Goal: Task Accomplishment & Management: Manage account settings

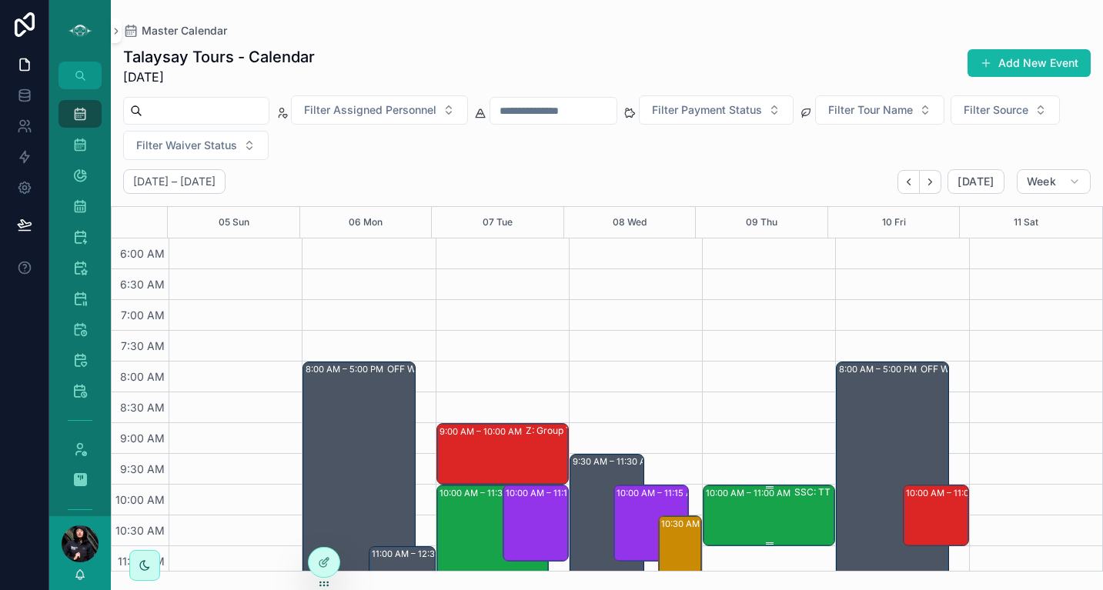
scroll to position [156, 0]
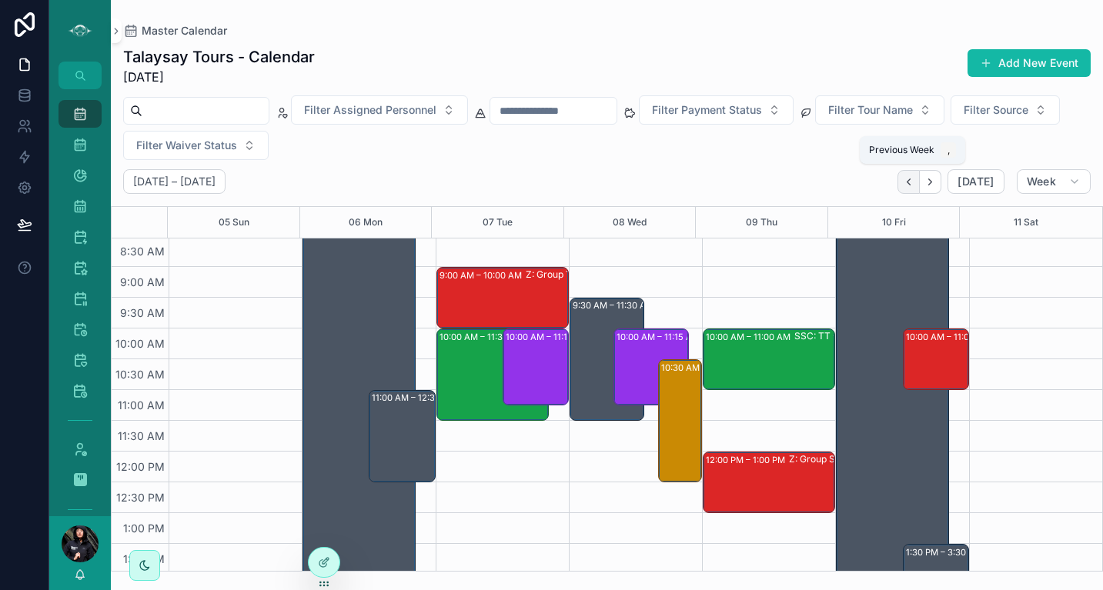
click at [907, 181] on icon "Back" at bounding box center [909, 182] width 12 height 12
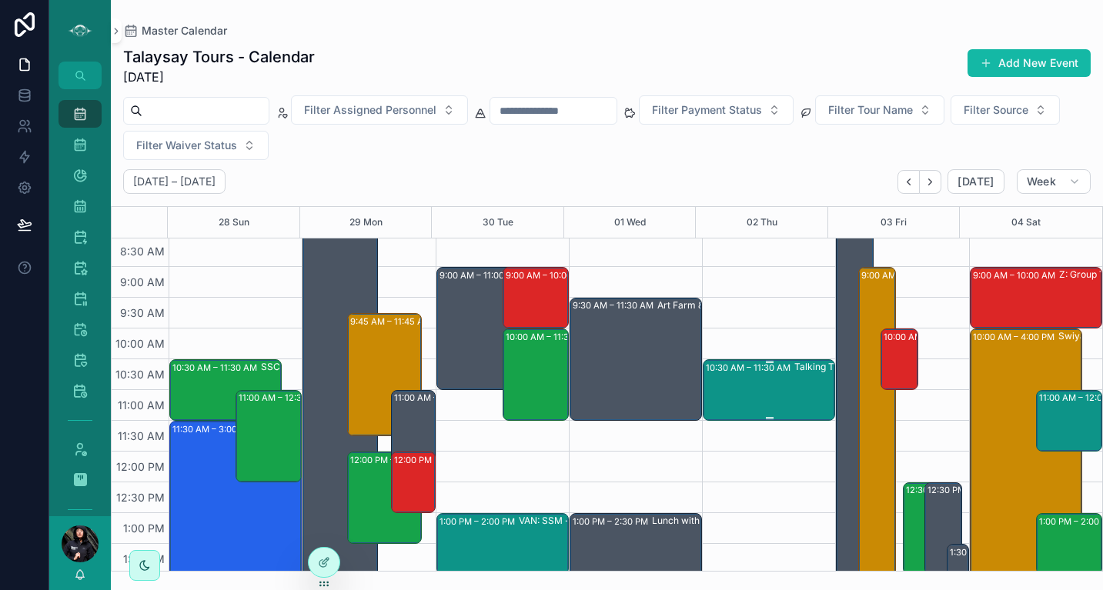
click at [794, 396] on div "Talking Trees - UBC Farm" at bounding box center [850, 389] width 113 height 58
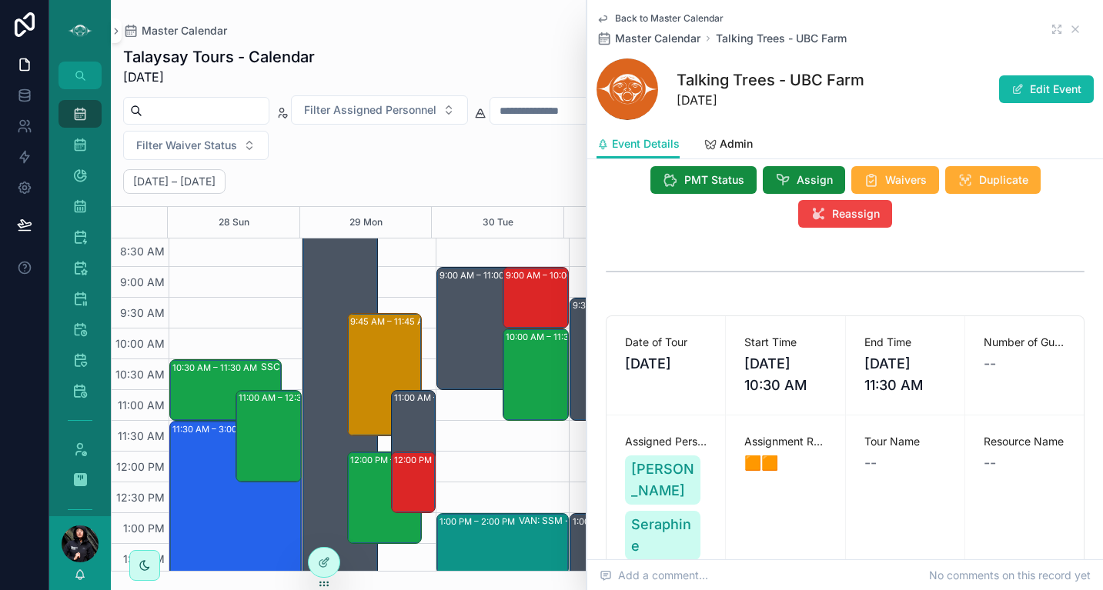
scroll to position [118, 0]
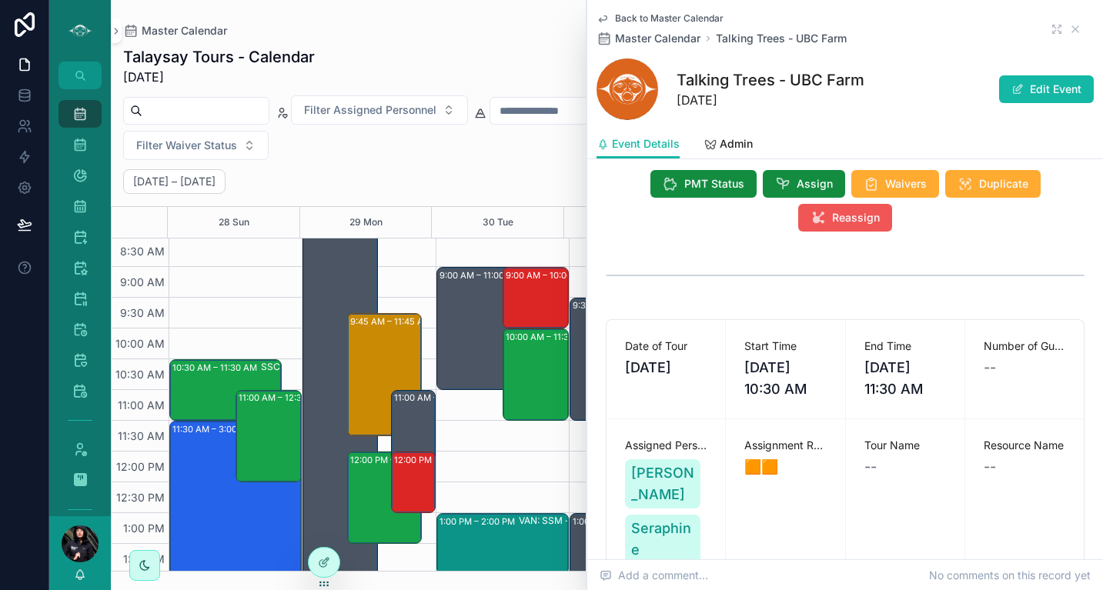
click at [863, 229] on button "Reassign" at bounding box center [845, 218] width 94 height 28
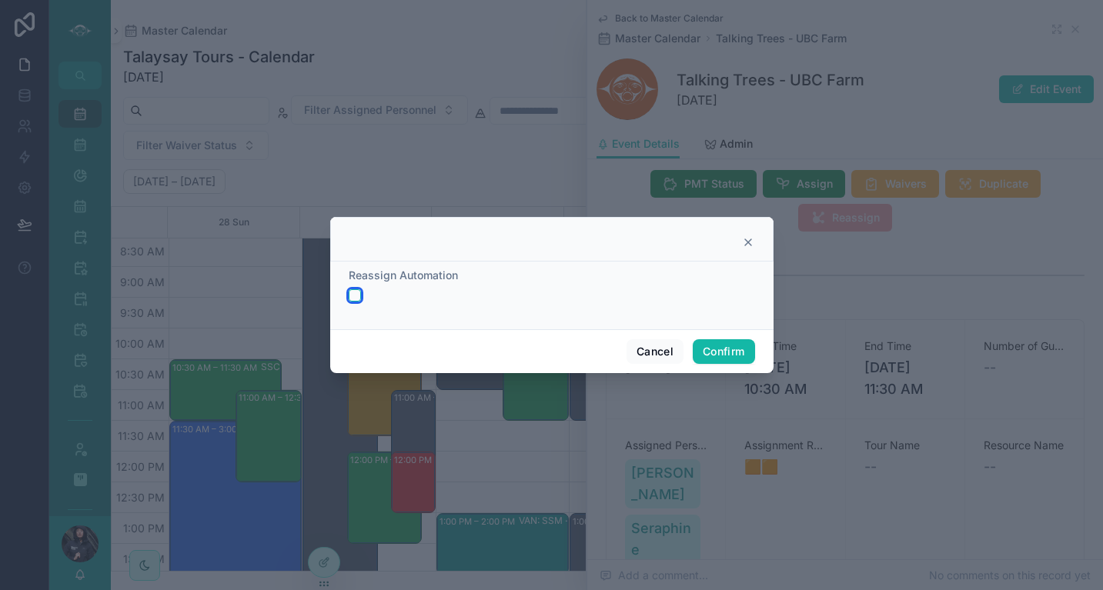
click at [355, 295] on button "button" at bounding box center [355, 295] width 12 height 12
click at [726, 356] on button "Confirm" at bounding box center [724, 351] width 62 height 25
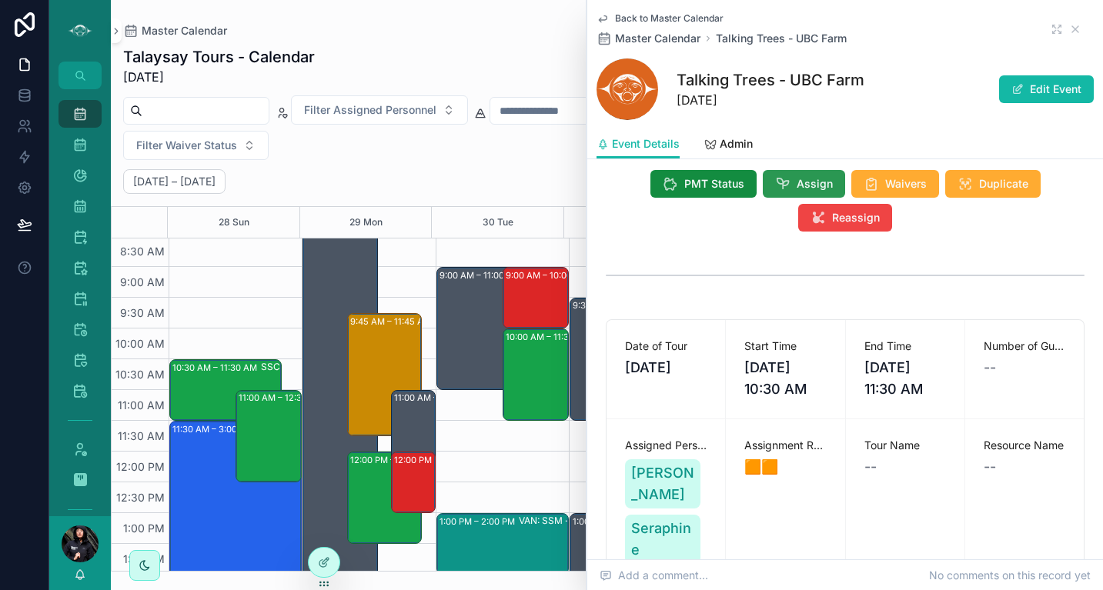
click at [785, 188] on button "Assign" at bounding box center [804, 184] width 82 height 28
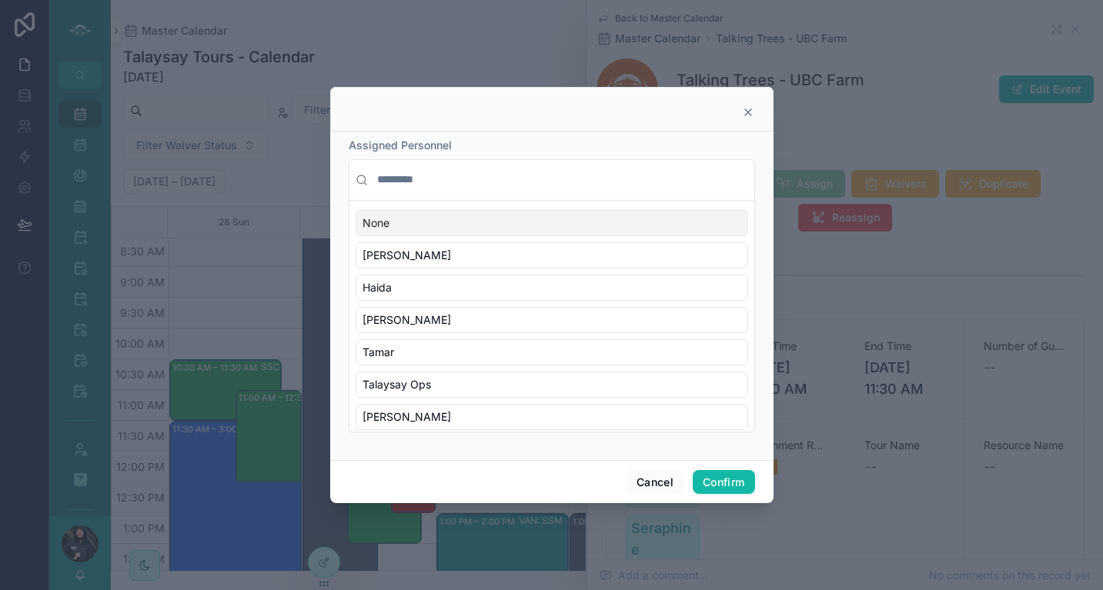
click at [608, 178] on input "text" at bounding box center [561, 180] width 374 height 28
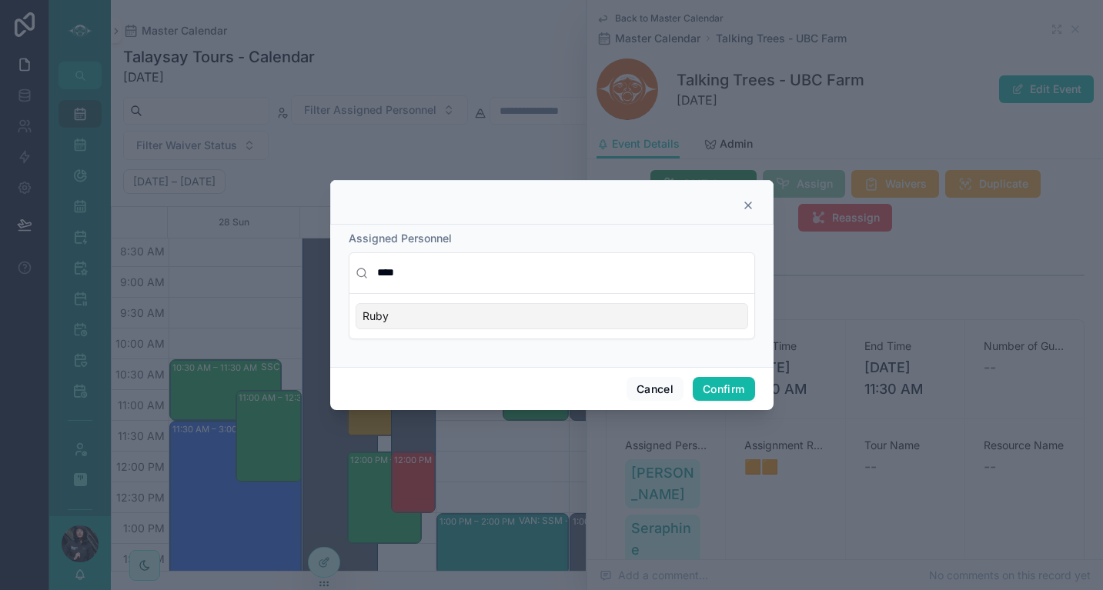
type input "****"
click at [504, 316] on div "Ruby" at bounding box center [552, 316] width 393 height 26
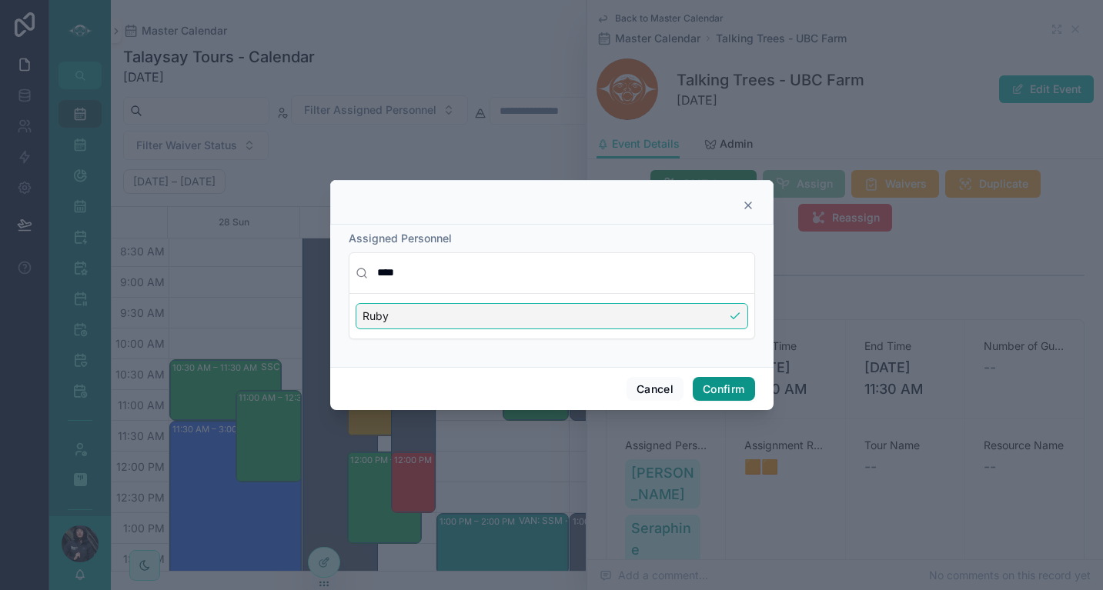
click at [723, 399] on button "Confirm" at bounding box center [724, 389] width 62 height 25
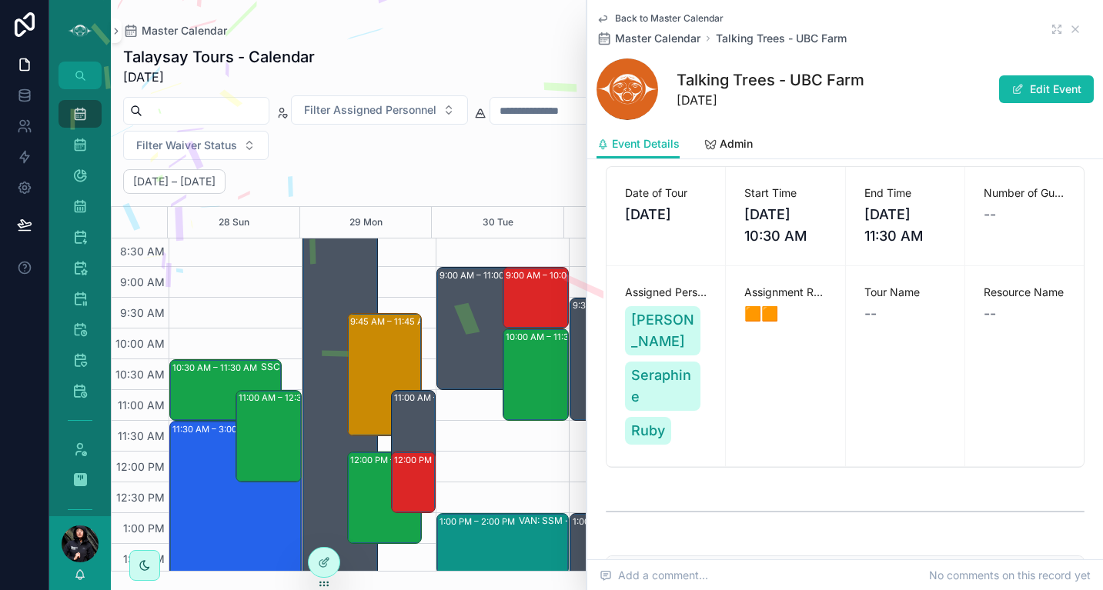
scroll to position [267, 0]
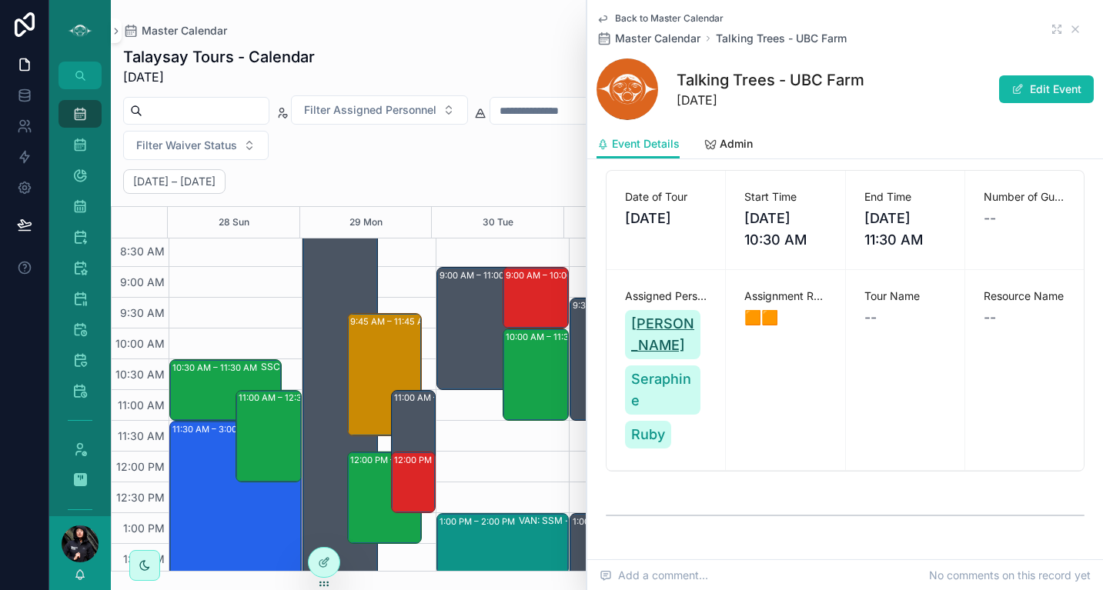
click at [657, 328] on span "[PERSON_NAME]" at bounding box center [662, 334] width 63 height 43
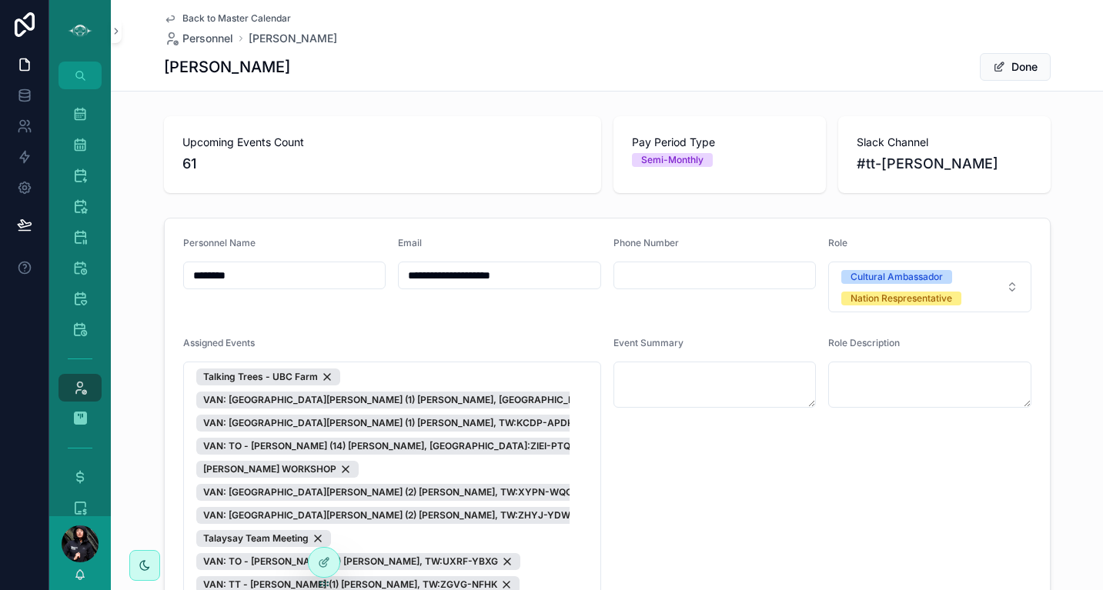
click at [167, 17] on icon "scrollable content" at bounding box center [170, 18] width 12 height 12
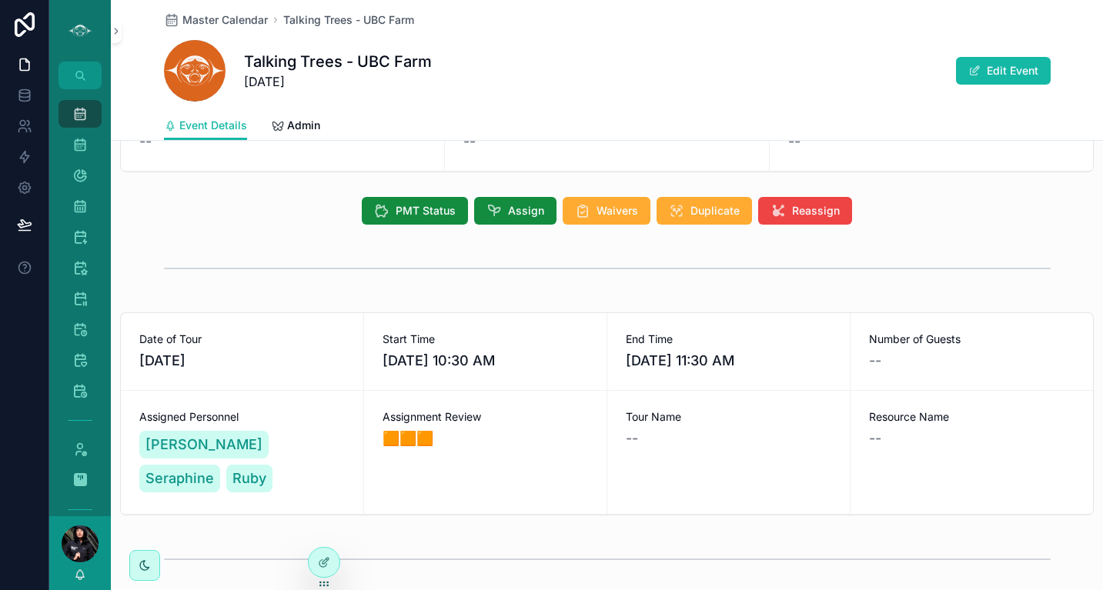
scroll to position [85, 0]
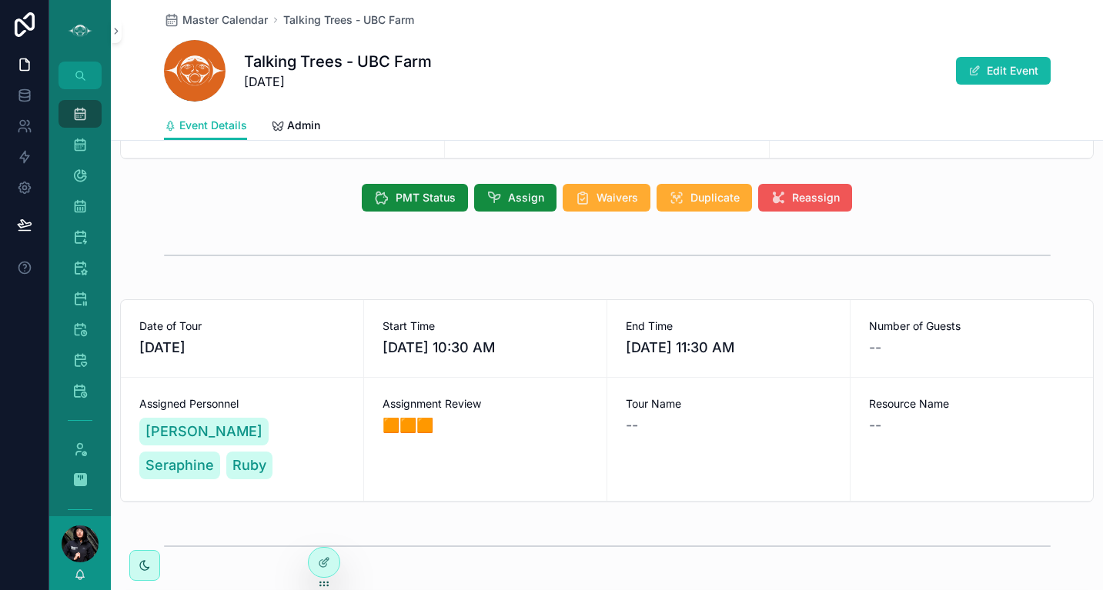
click at [796, 208] on button "Reassign" at bounding box center [805, 198] width 94 height 28
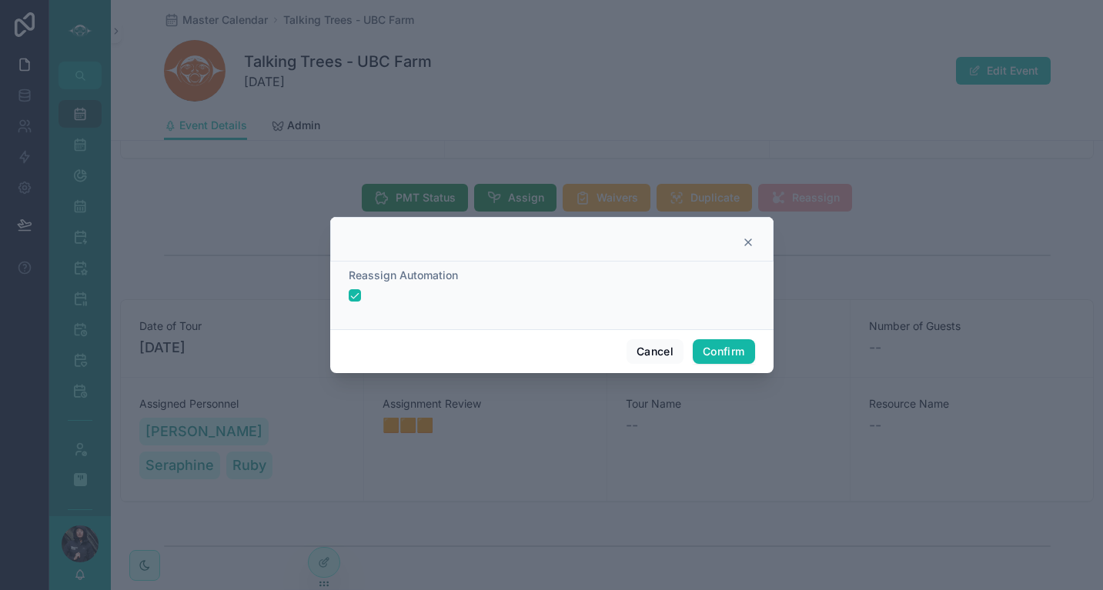
click at [746, 245] on icon at bounding box center [748, 242] width 6 height 6
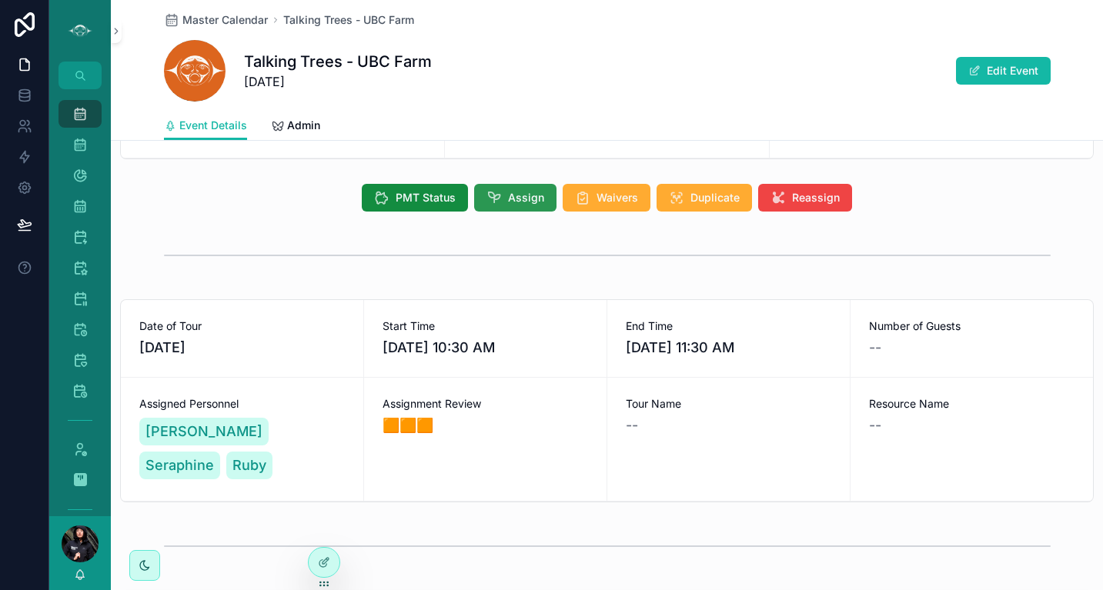
click at [534, 199] on span "Assign" at bounding box center [526, 197] width 36 height 15
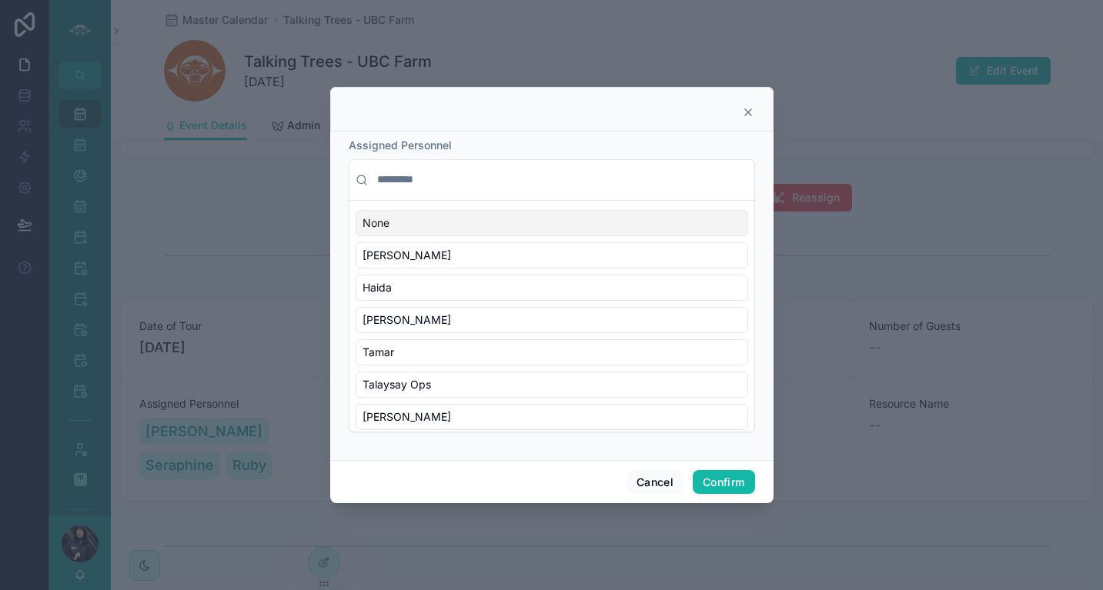
click at [442, 175] on input "text" at bounding box center [561, 180] width 374 height 28
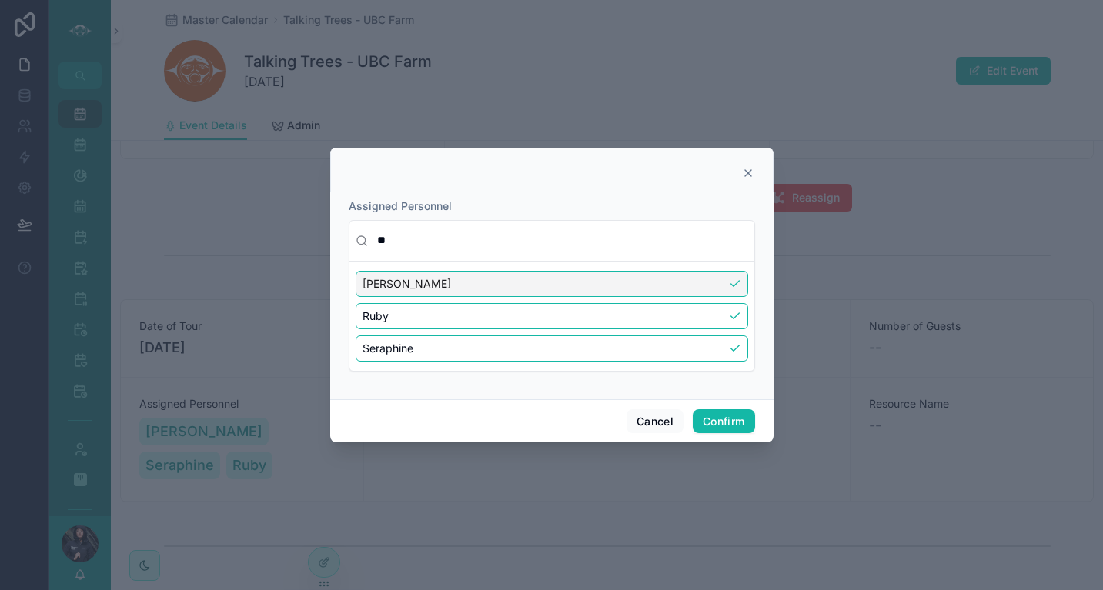
type input "**"
click at [733, 284] on div "[PERSON_NAME]" at bounding box center [552, 284] width 393 height 26
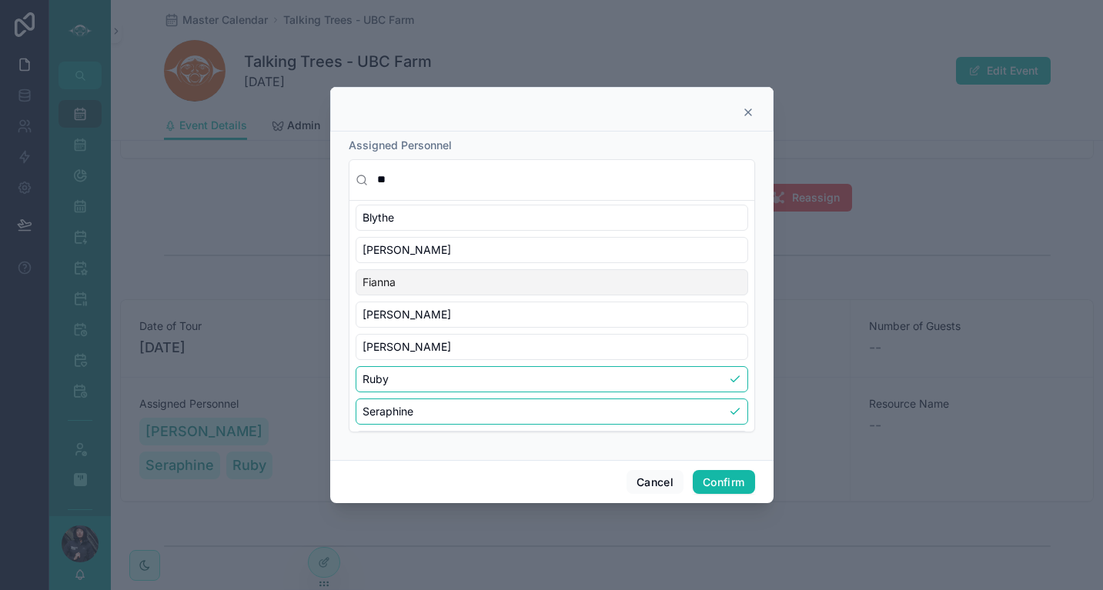
scroll to position [72, 0]
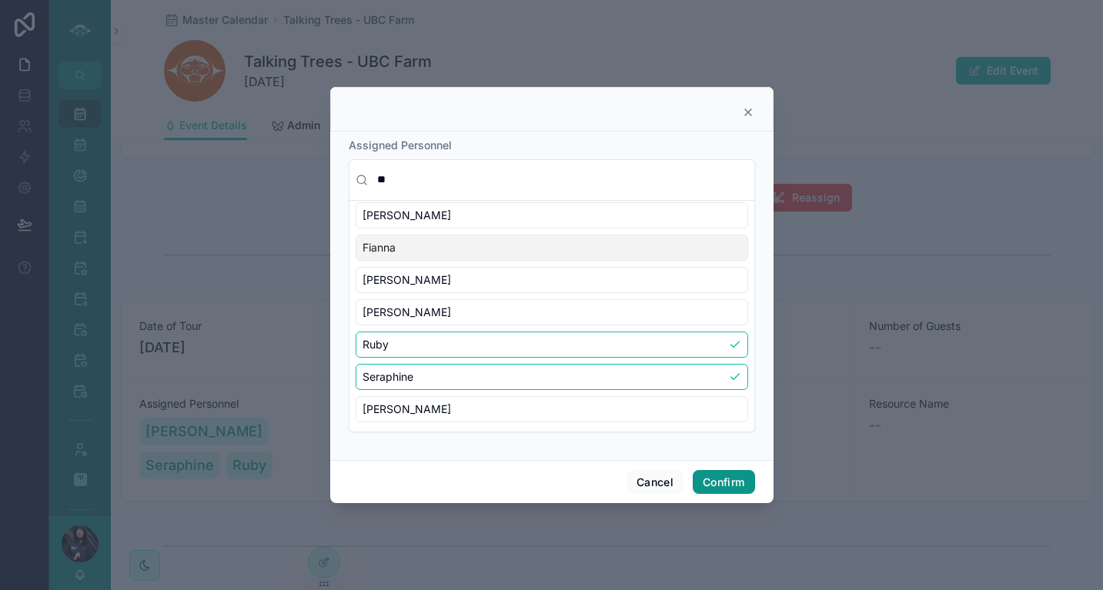
click at [730, 479] on button "Confirm" at bounding box center [724, 482] width 62 height 25
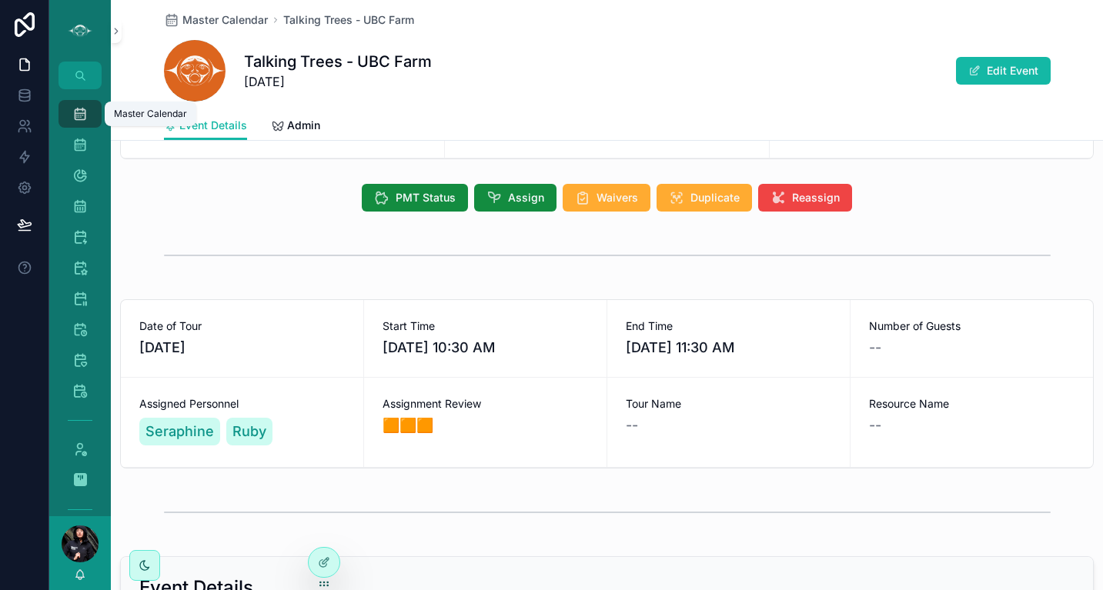
click at [85, 110] on icon "scrollable content" at bounding box center [79, 113] width 15 height 15
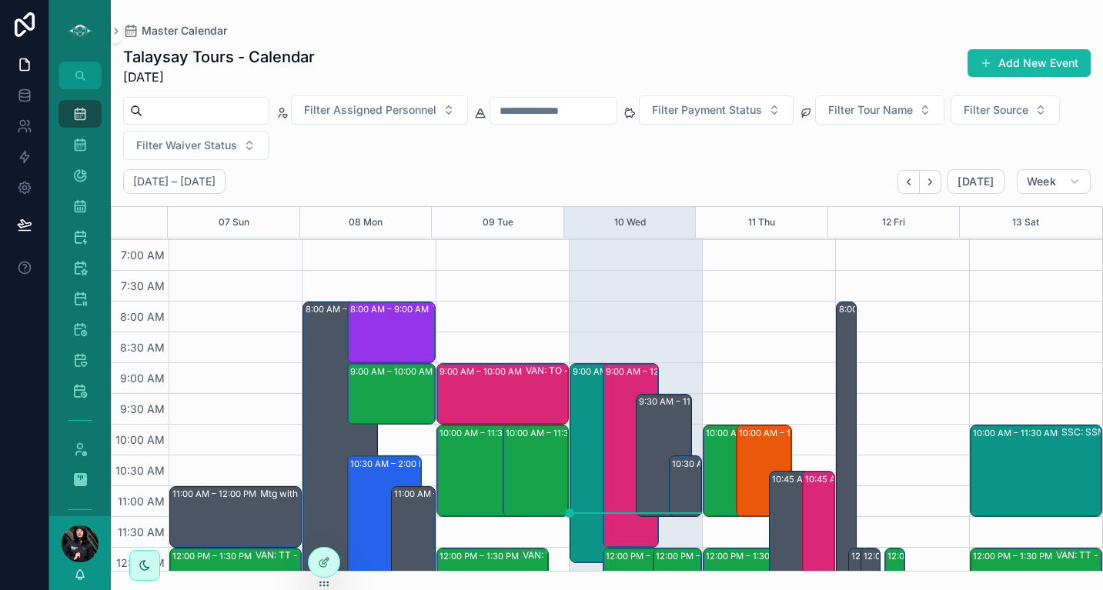
scroll to position [62, 0]
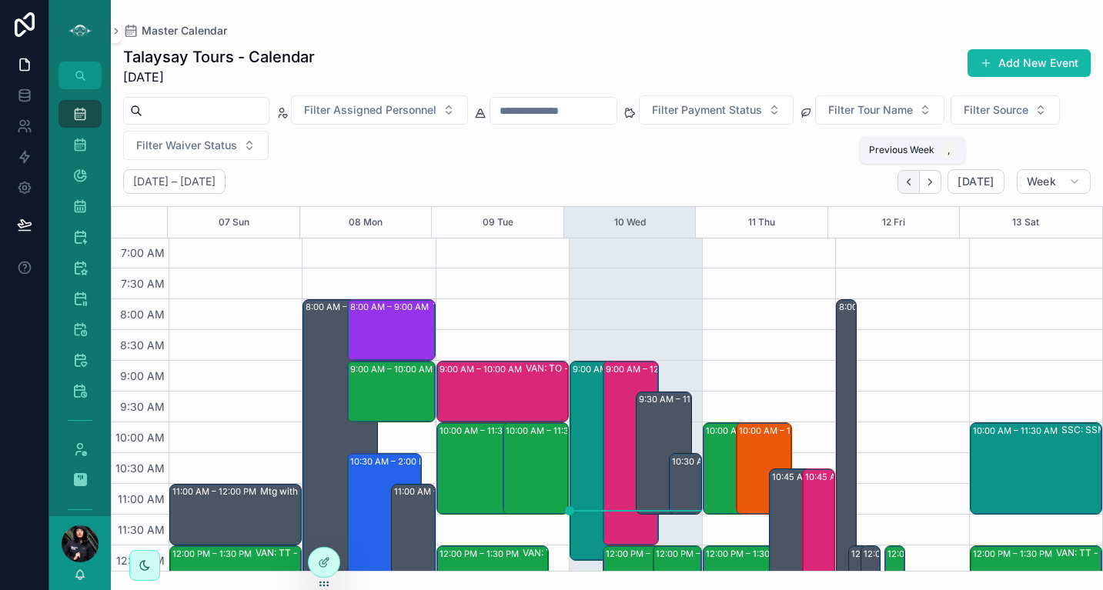
click at [909, 178] on icon "Back" at bounding box center [909, 182] width 12 height 12
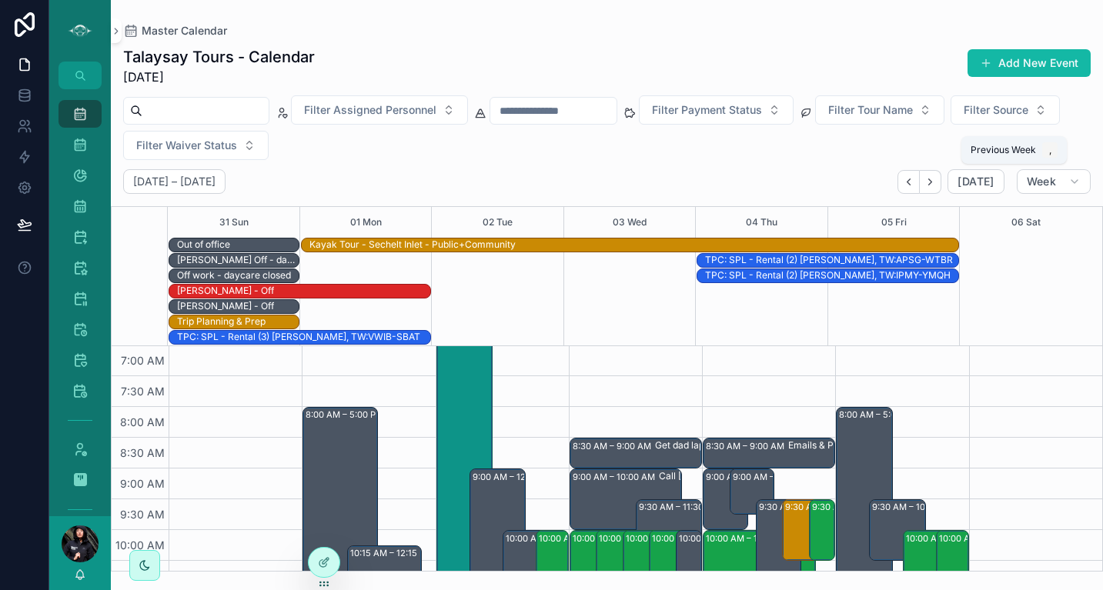
click at [909, 178] on icon "Back" at bounding box center [909, 182] width 12 height 12
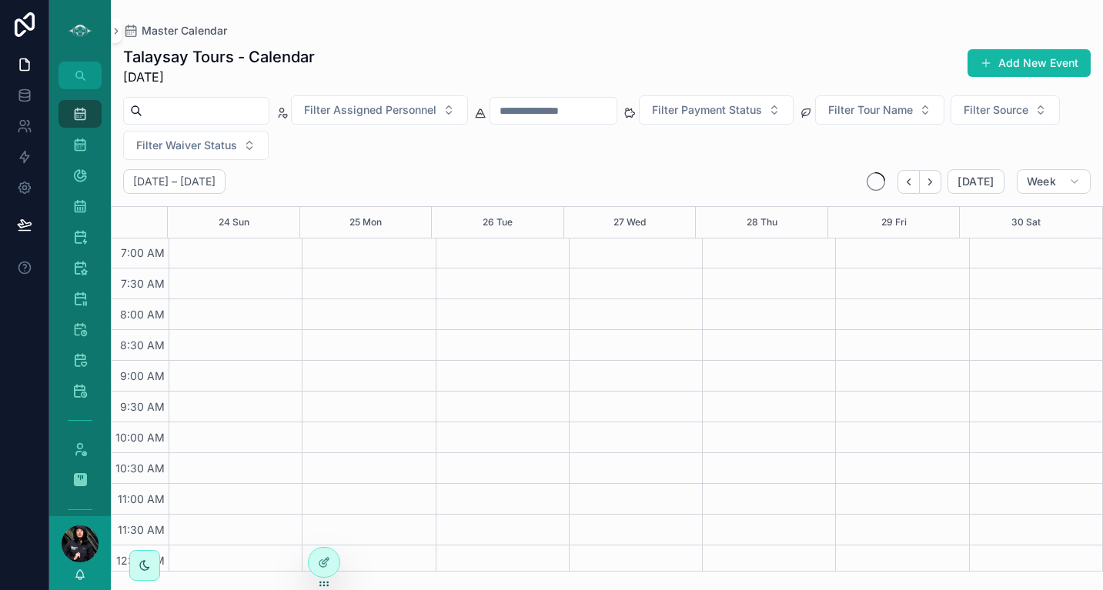
click at [909, 178] on icon "Back" at bounding box center [909, 182] width 12 height 12
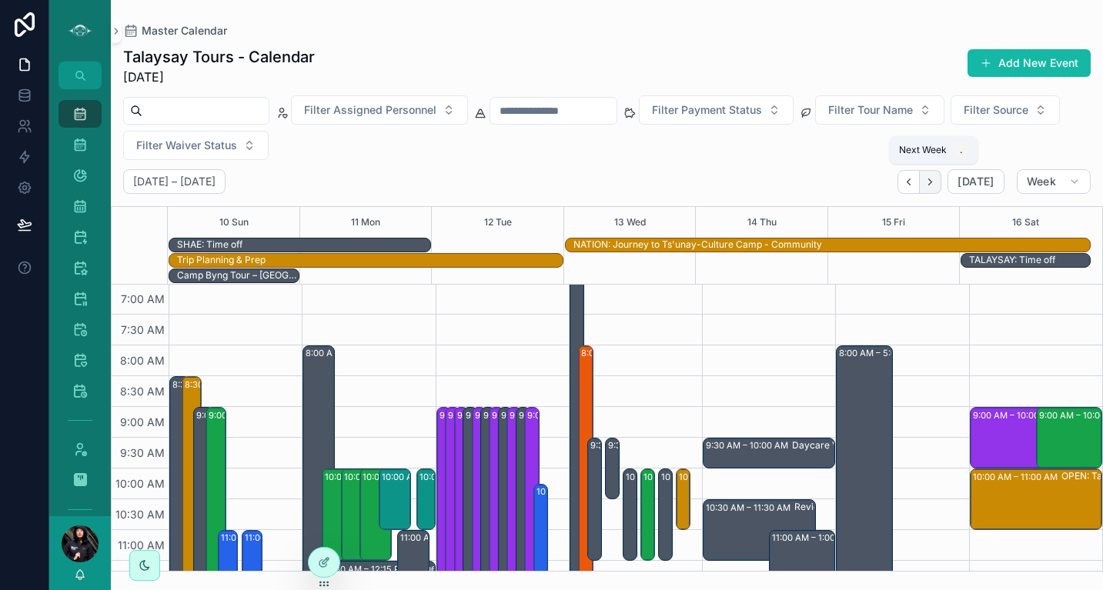
click at [936, 176] on icon "Next" at bounding box center [930, 182] width 12 height 12
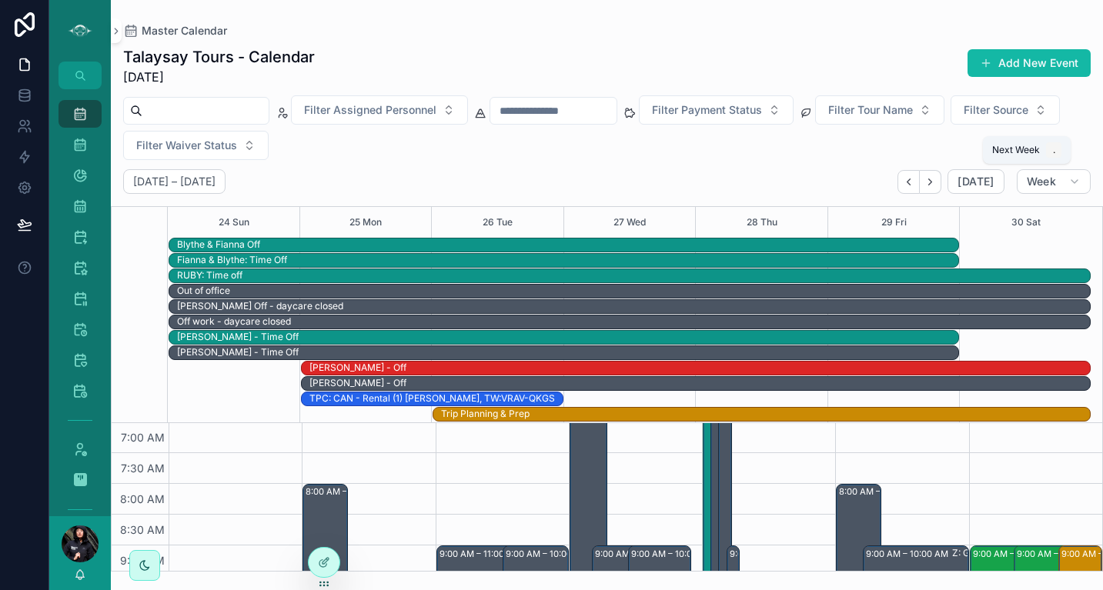
click at [936, 176] on icon "Next" at bounding box center [930, 182] width 12 height 12
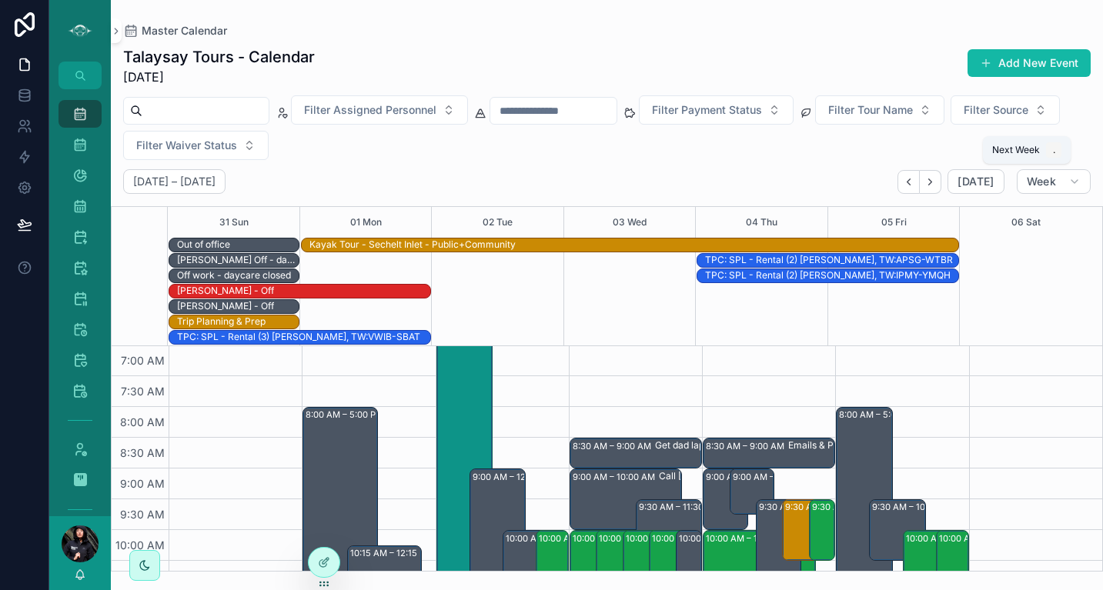
click at [936, 176] on icon "Next" at bounding box center [930, 182] width 12 height 12
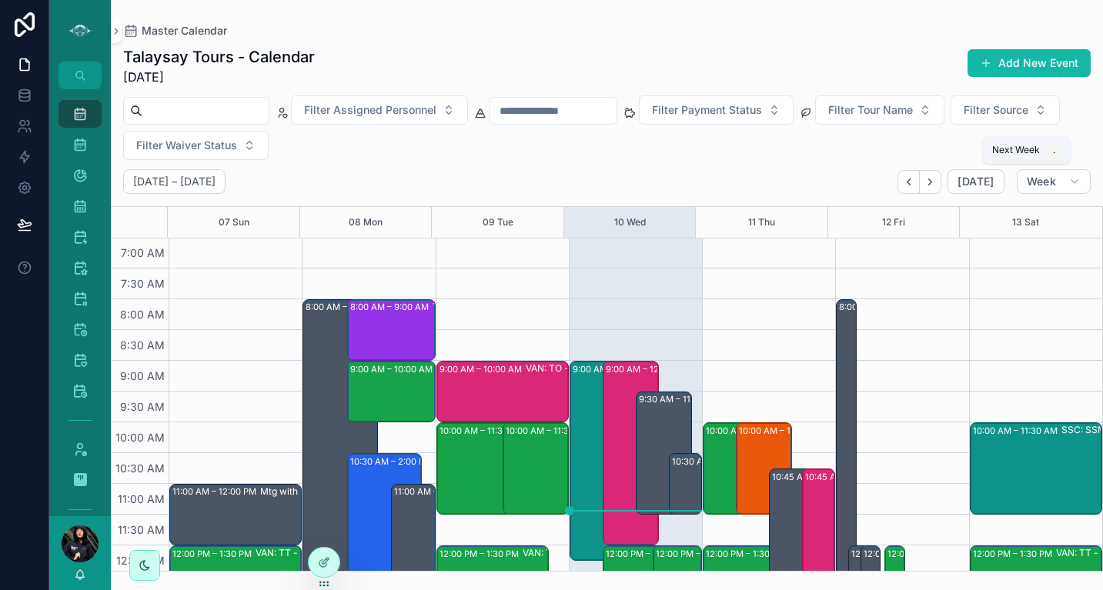
click at [936, 176] on icon "Next" at bounding box center [930, 182] width 12 height 12
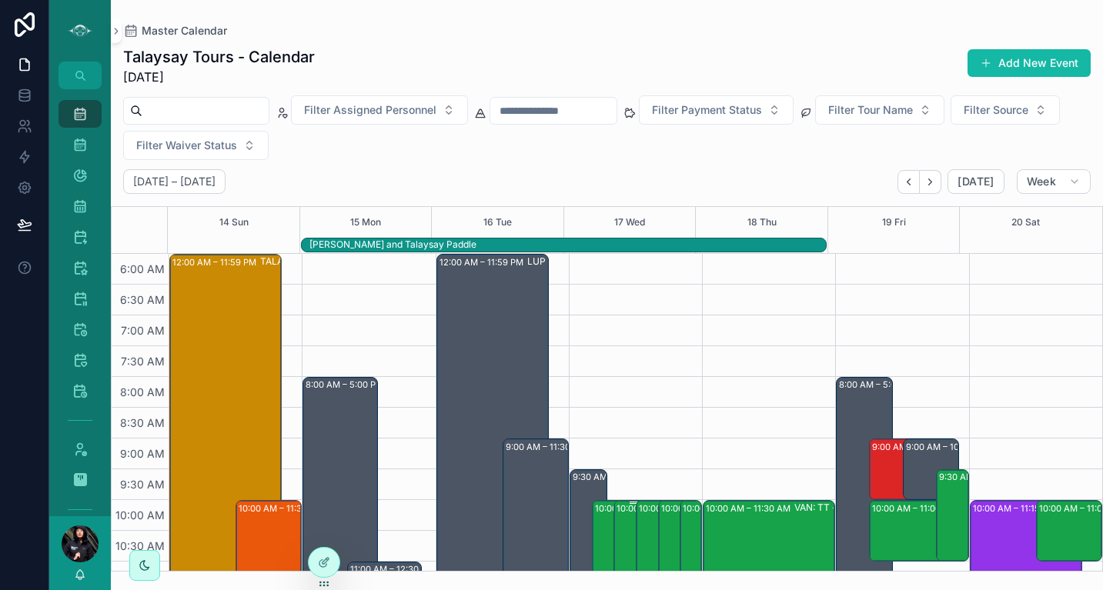
click at [622, 521] on div "10:00 AM – 11:30 AM WHI: TT - Whistler (2) [PERSON_NAME], TW:YKNY-YVIJ" at bounding box center [632, 546] width 33 height 89
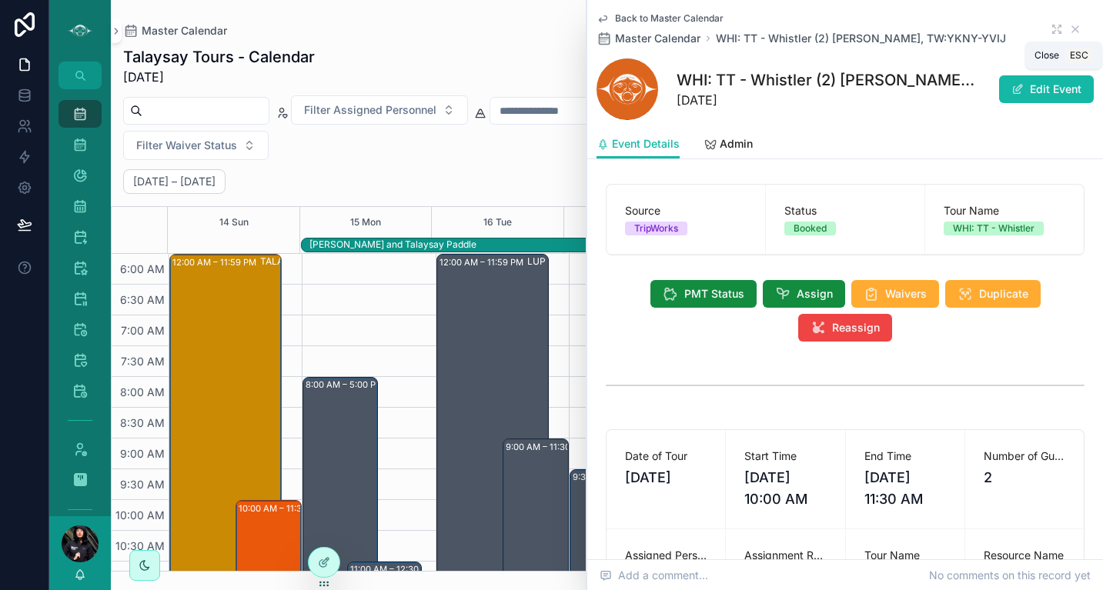
drag, startPoint x: 1060, startPoint y: 32, endPoint x: 1037, endPoint y: 39, distance: 24.3
click at [1072, 32] on icon "scrollable content" at bounding box center [1075, 29] width 6 height 6
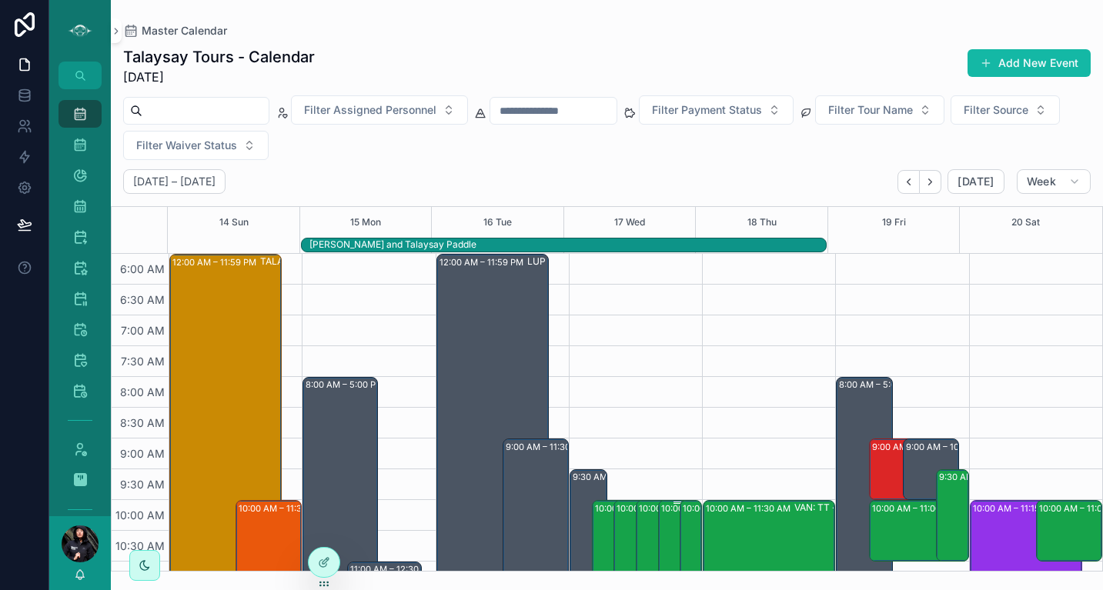
click at [666, 522] on div "10:00 AM – 11:30 AM WHI: TT - Whistler (2) [PERSON_NAME], TW:HQWN-JJCU" at bounding box center [677, 546] width 33 height 89
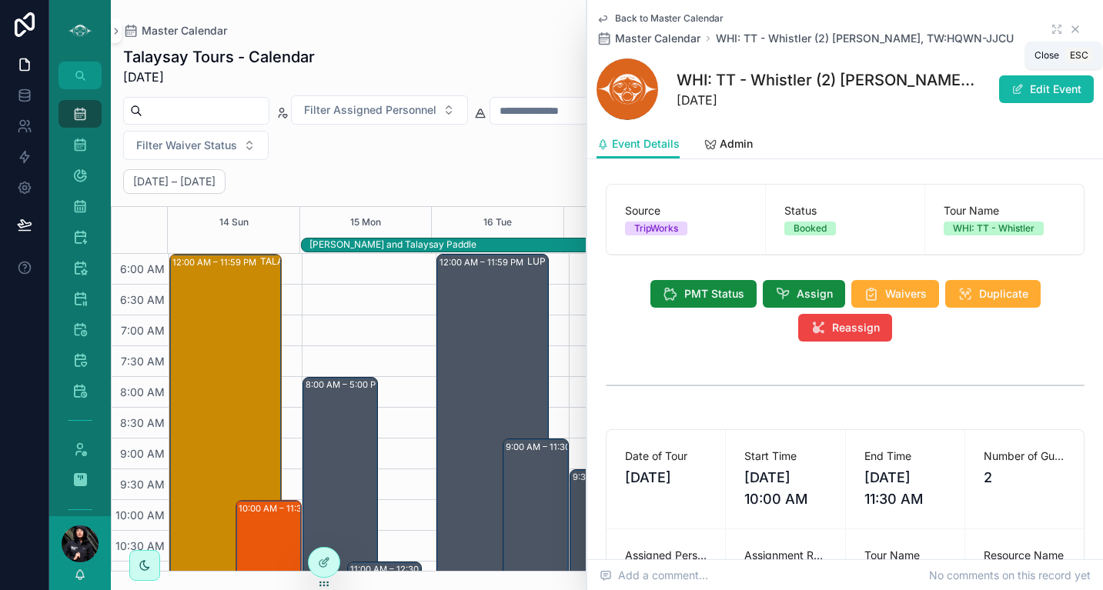
click at [1072, 31] on icon "scrollable content" at bounding box center [1075, 29] width 6 height 6
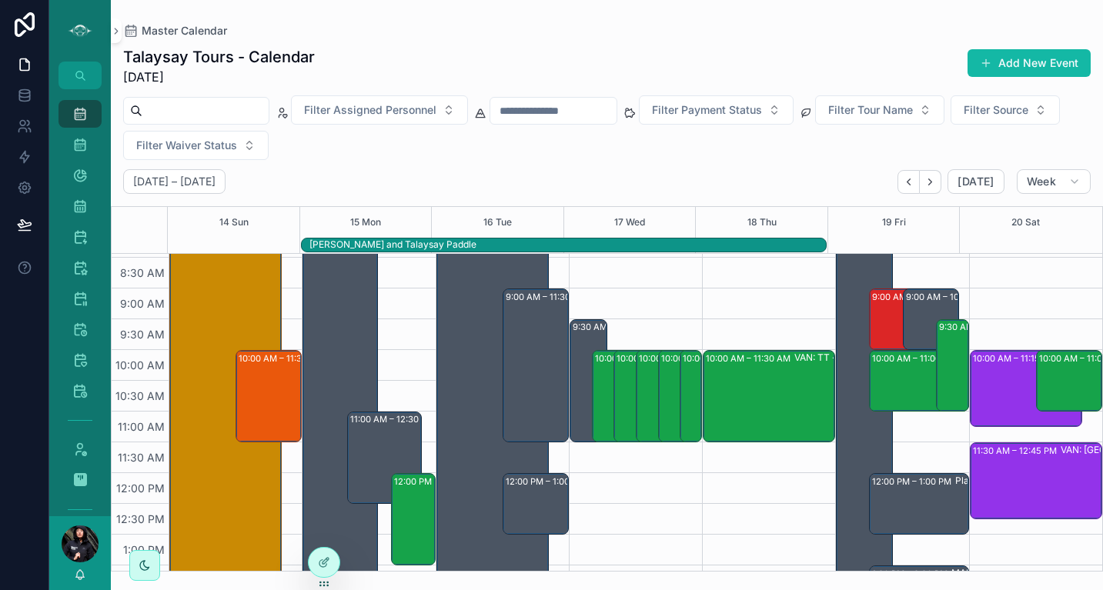
scroll to position [185, 0]
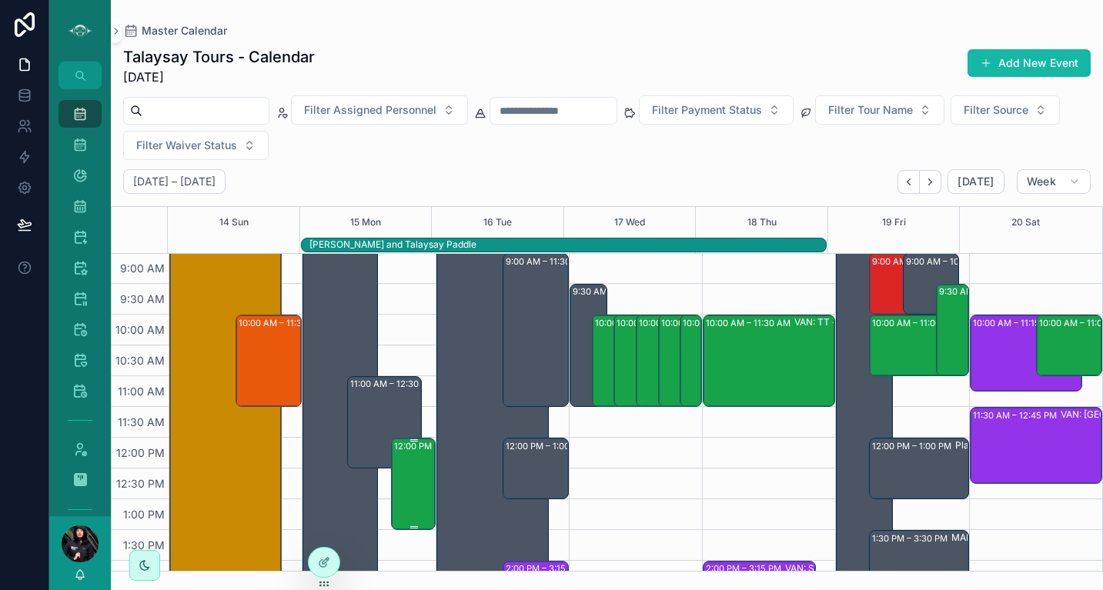
click at [411, 491] on div "12:00 PM – 1:30 PM VAN: TT - [PERSON_NAME] (1) [PERSON_NAME], TW:KWET-WFXV" at bounding box center [413, 483] width 39 height 89
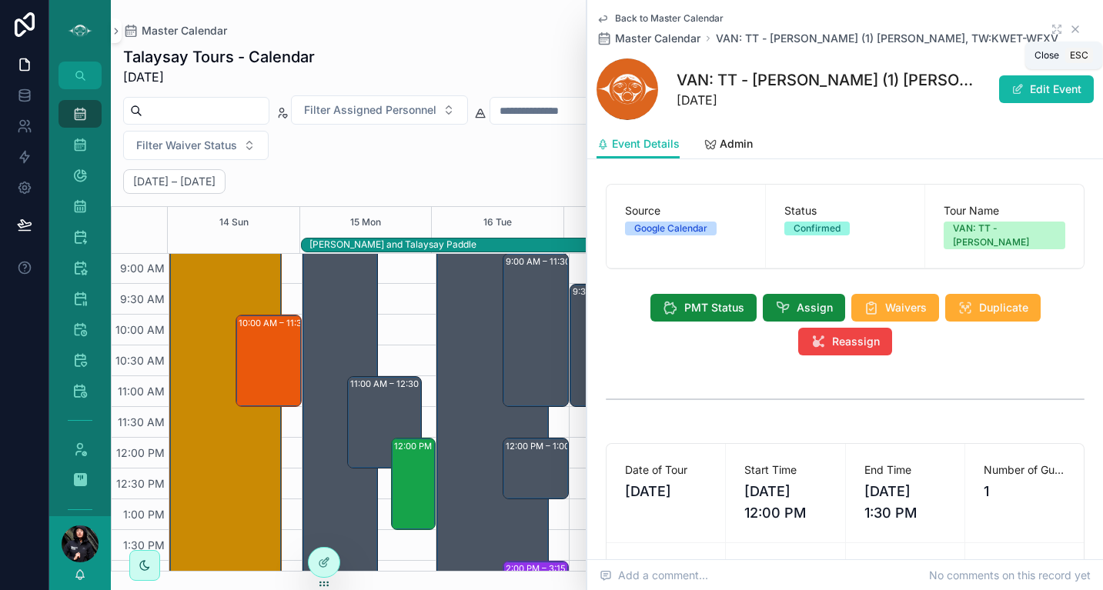
click at [1072, 28] on icon "scrollable content" at bounding box center [1075, 29] width 6 height 6
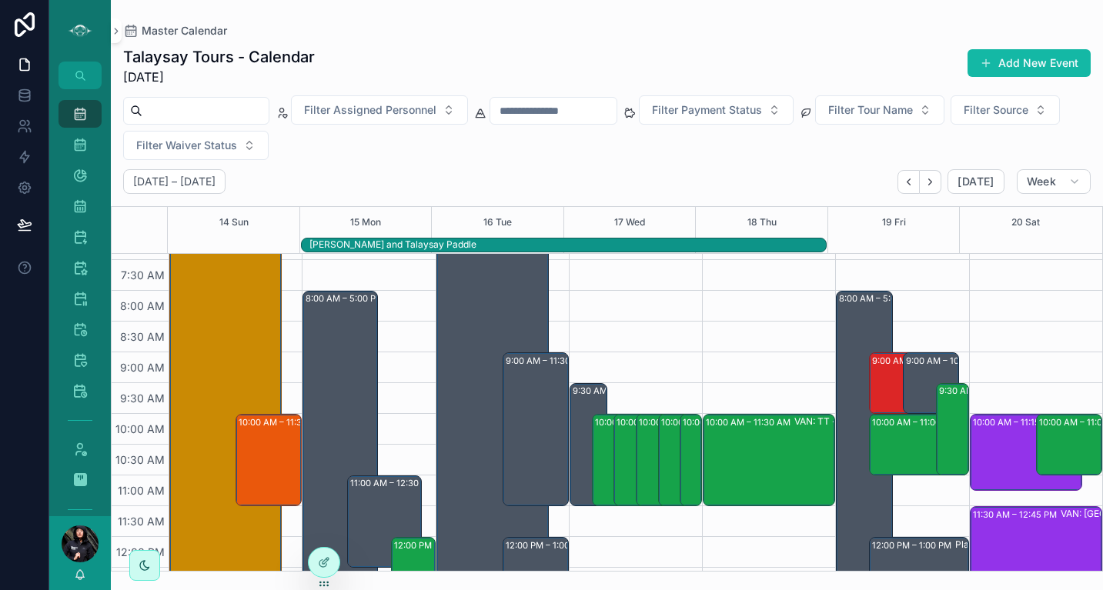
scroll to position [89, 0]
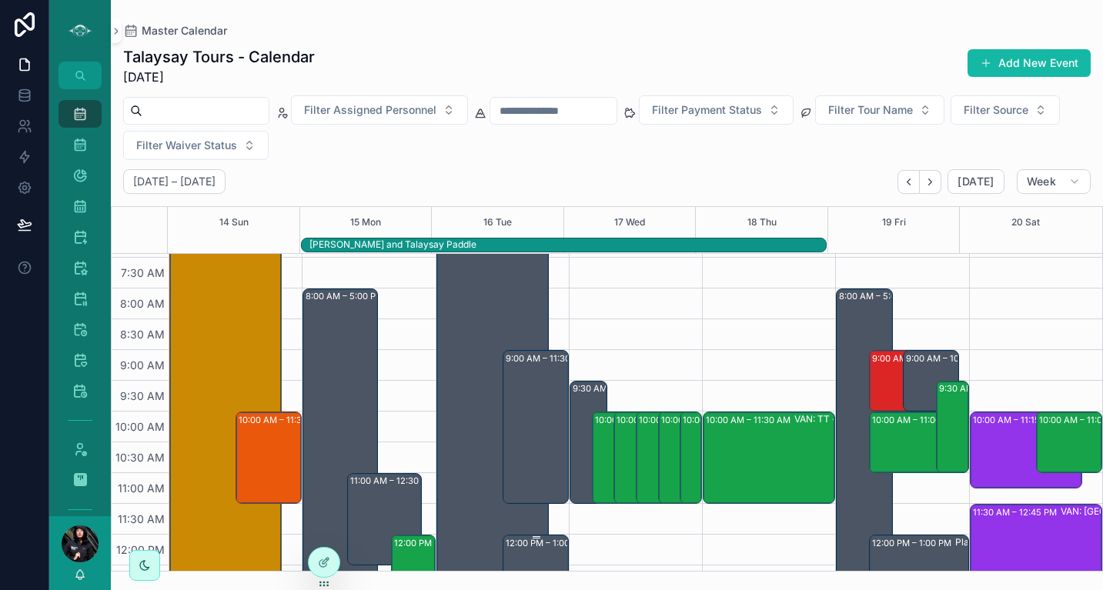
click at [525, 554] on div "12:00 PM – 1:00 PM Z: Group School Tours (1) [PERSON_NAME], TW:VZIY-AIPE" at bounding box center [537, 565] width 62 height 58
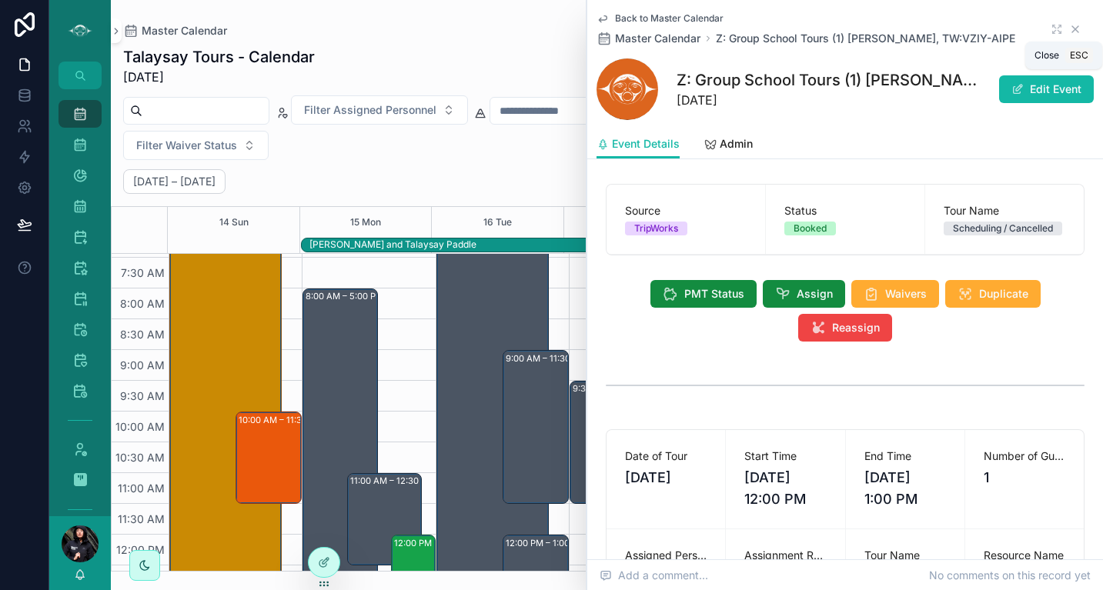
click at [1072, 29] on icon "scrollable content" at bounding box center [1075, 29] width 6 height 6
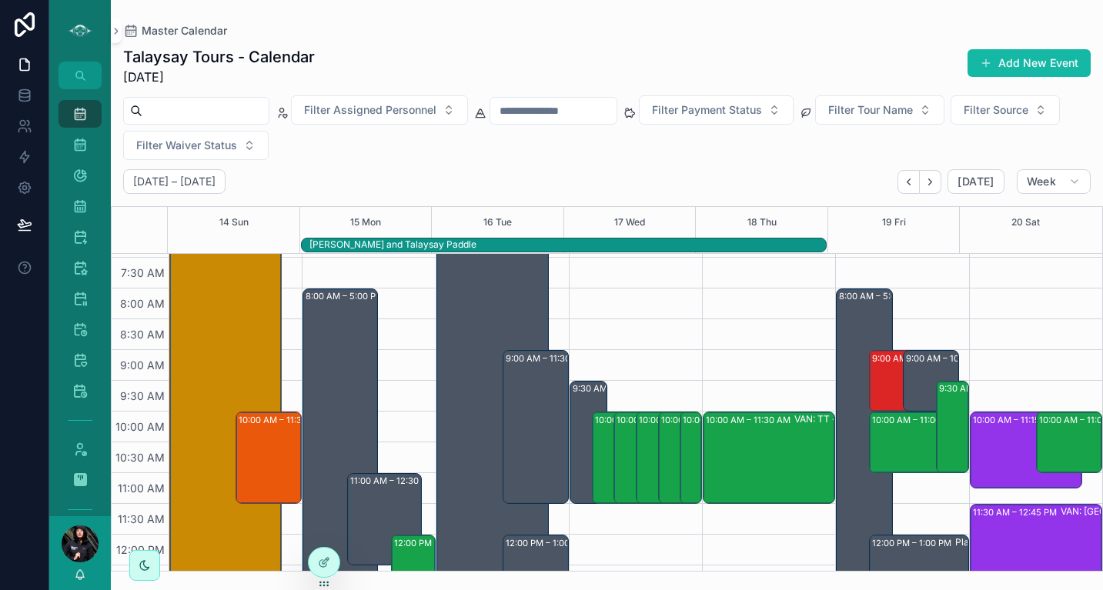
click at [613, 463] on div "10:00 AM – 11:30 AM WHI: TT - Whistler (2) [PERSON_NAME], TW:YKNY-YVIJ" at bounding box center [632, 458] width 38 height 92
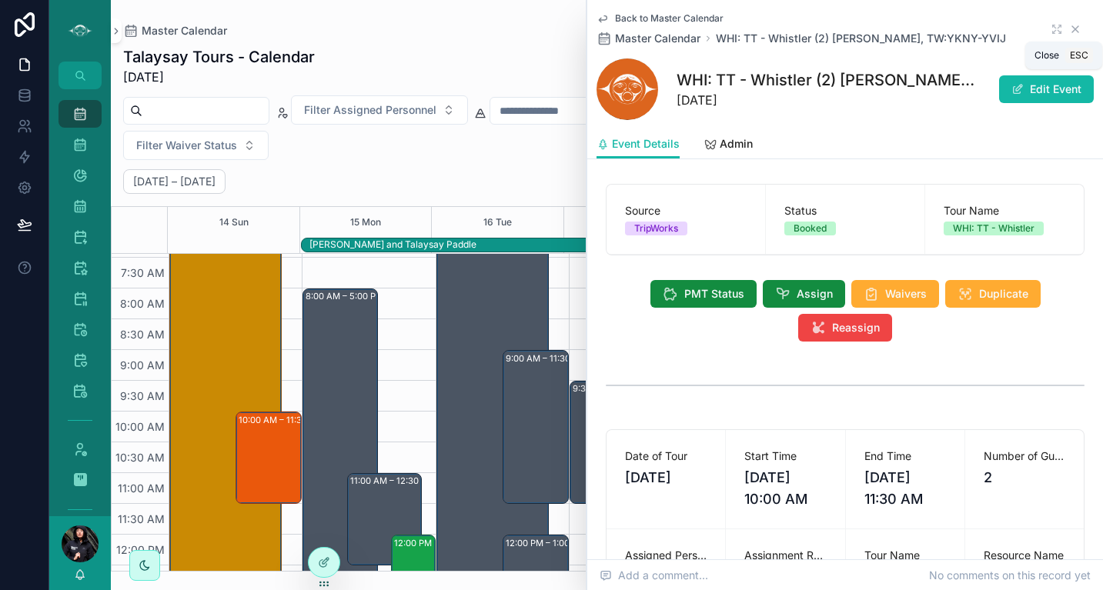
click at [1072, 30] on icon "scrollable content" at bounding box center [1075, 29] width 6 height 6
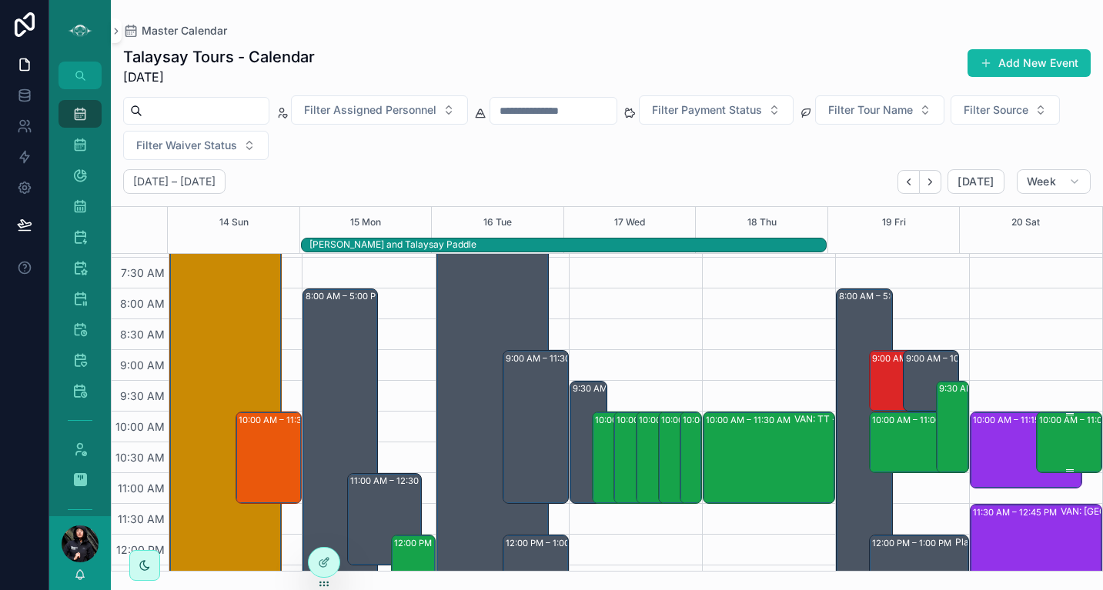
drag, startPoint x: 1089, startPoint y: 365, endPoint x: 1072, endPoint y: 427, distance: 64.6
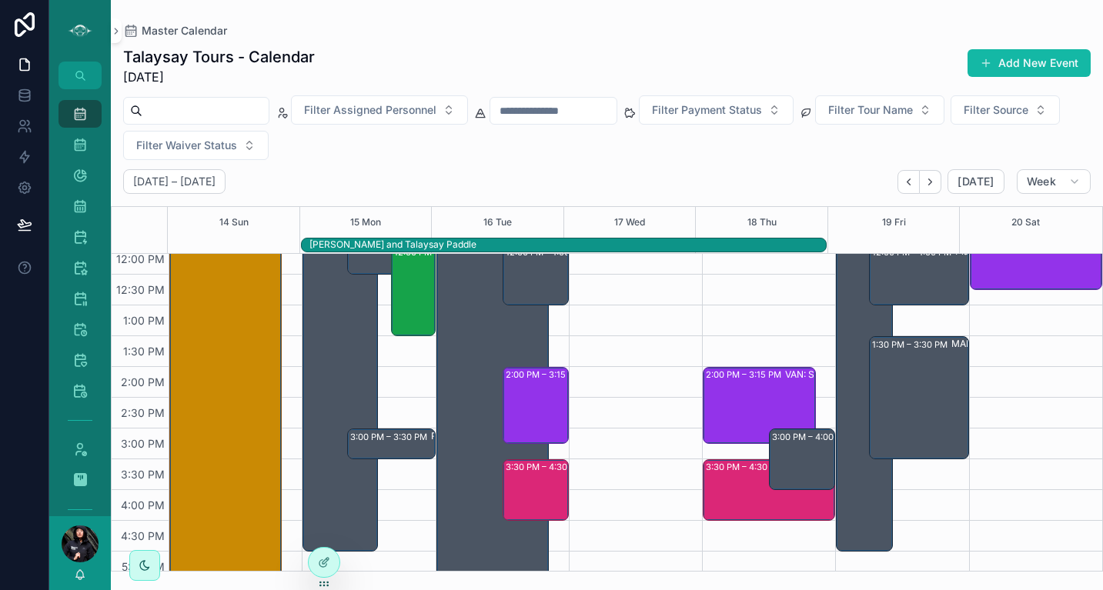
scroll to position [375, 0]
